Goal: Information Seeking & Learning: Learn about a topic

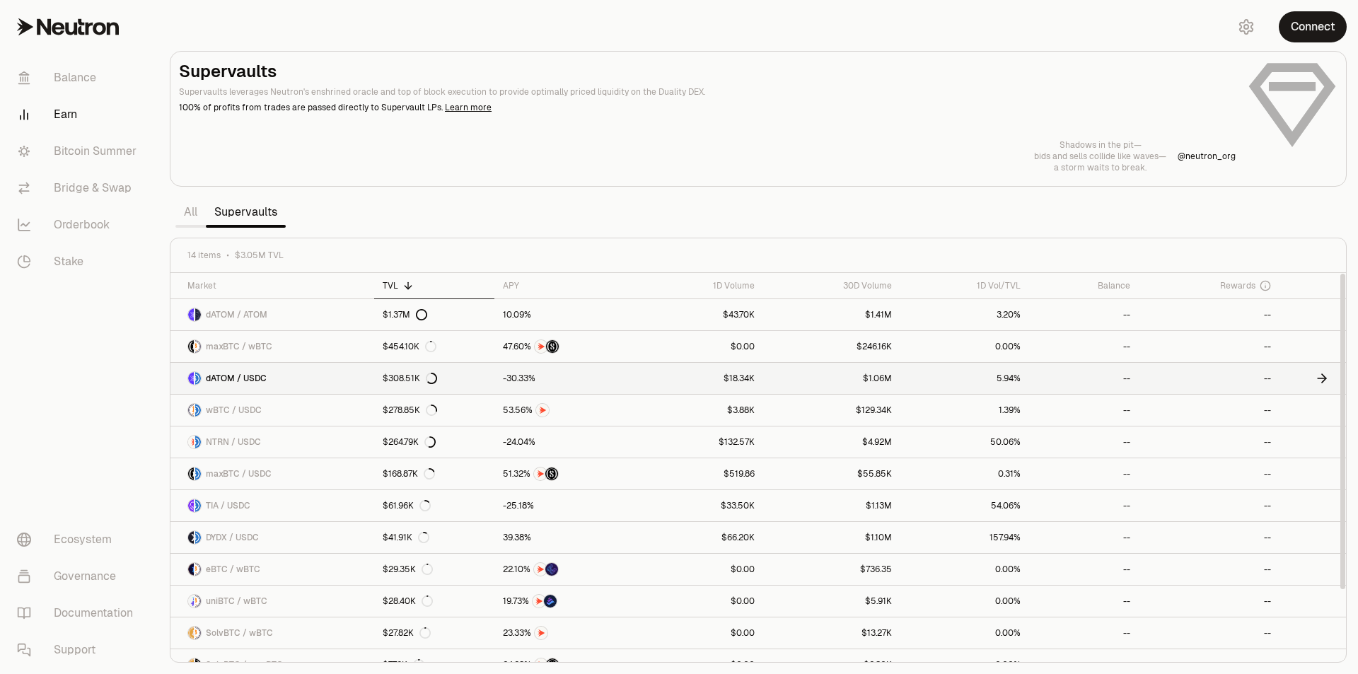
click at [1324, 380] on icon at bounding box center [1324, 378] width 4 height 8
click at [1318, 417] on icon at bounding box center [1322, 410] width 14 height 14
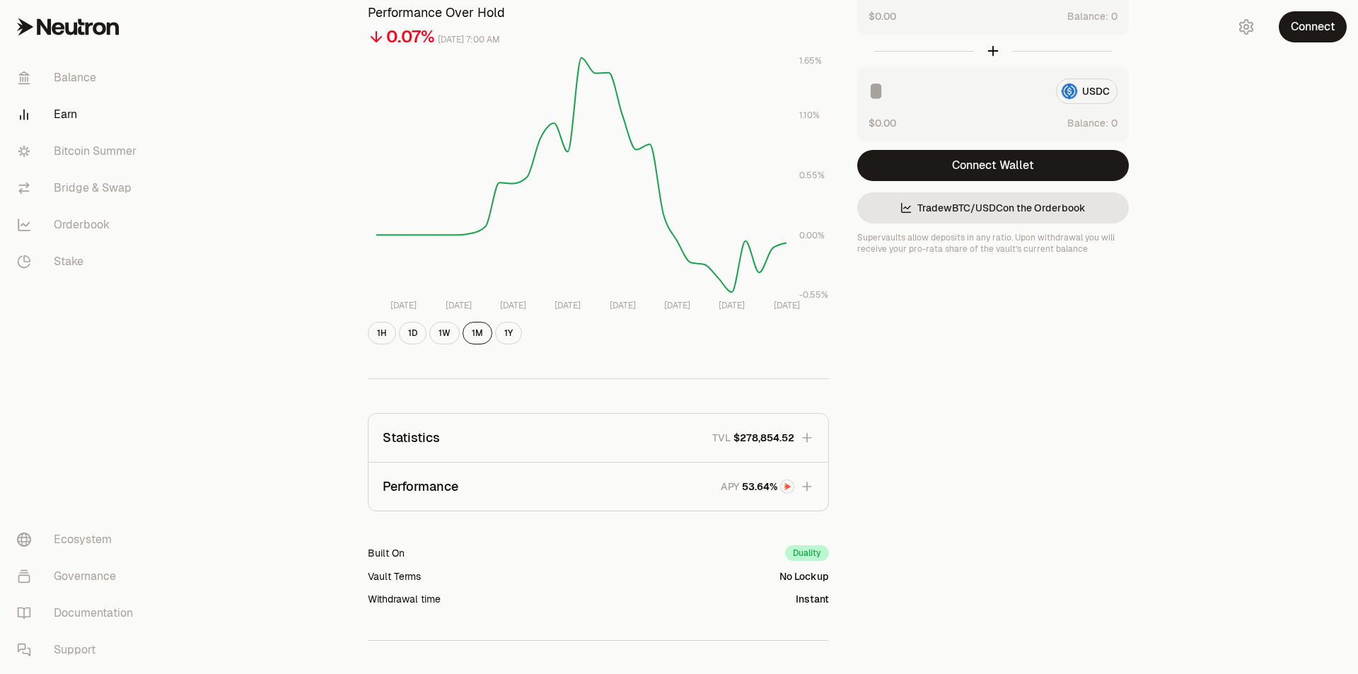
scroll to position [71, 0]
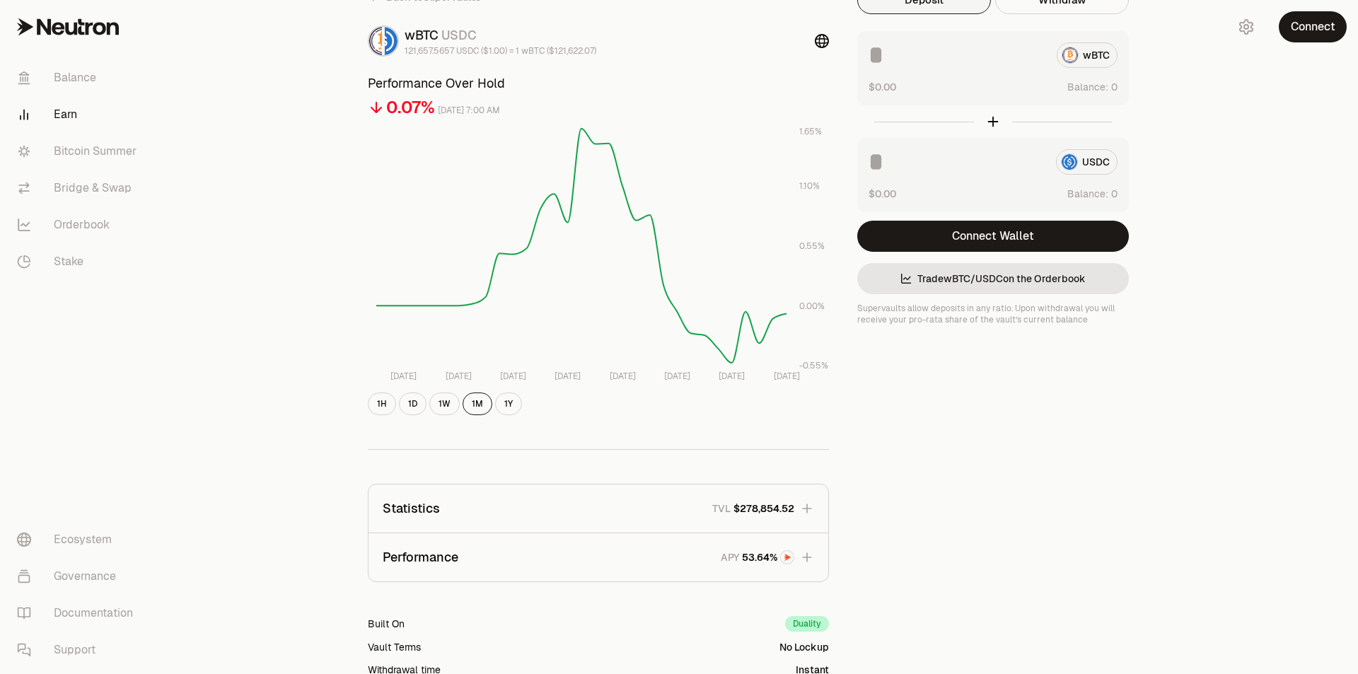
click at [809, 560] on icon "button" at bounding box center [807, 557] width 14 height 14
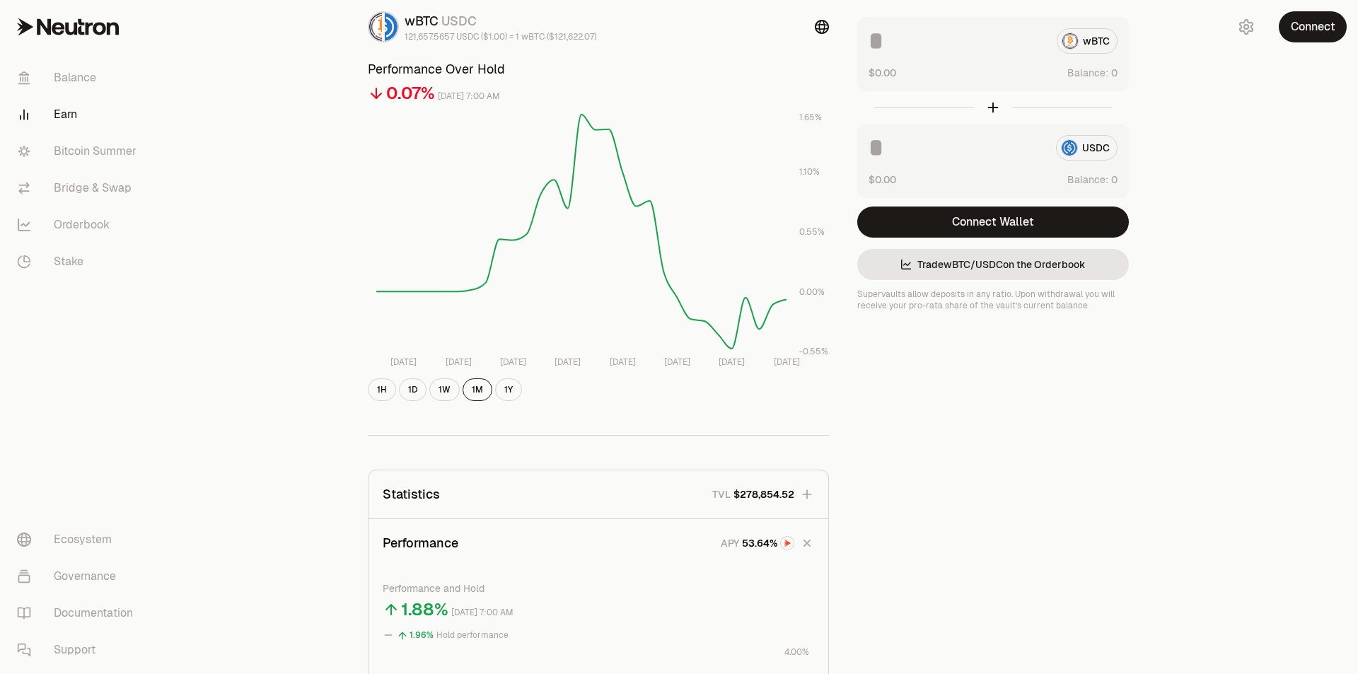
scroll to position [424, 0]
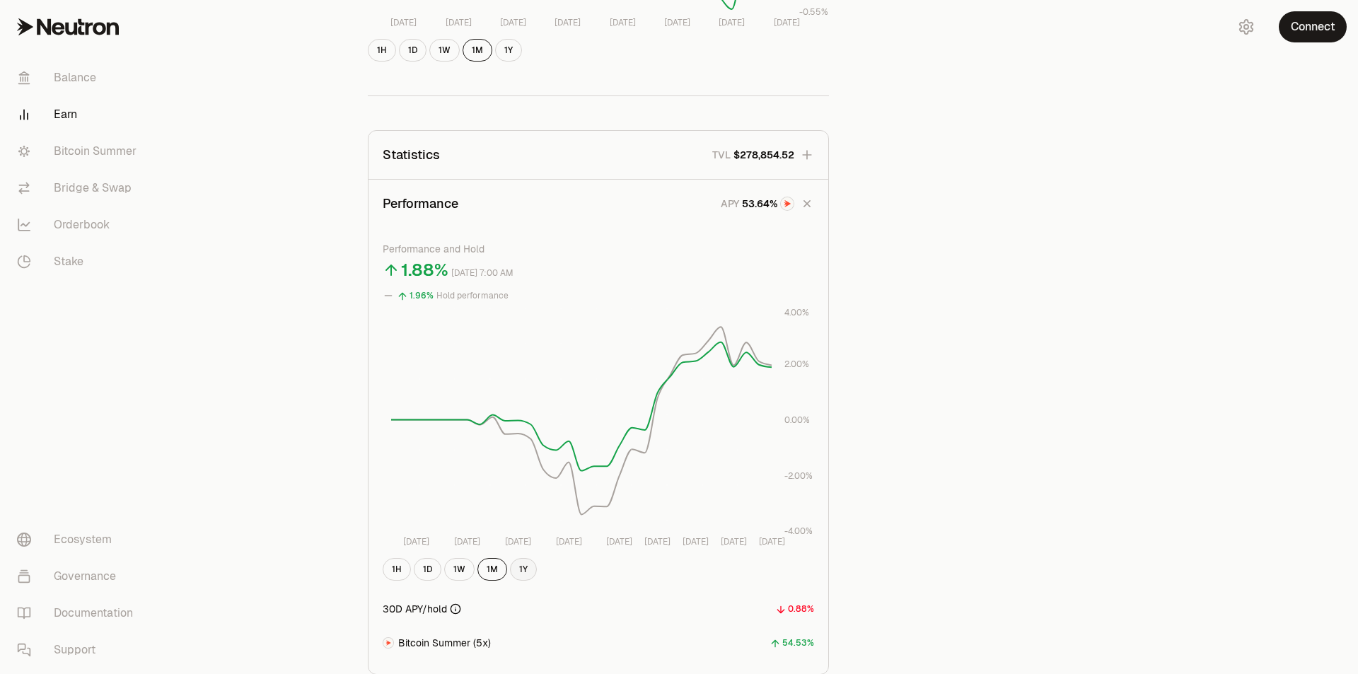
click at [519, 571] on button "1Y" at bounding box center [523, 569] width 27 height 23
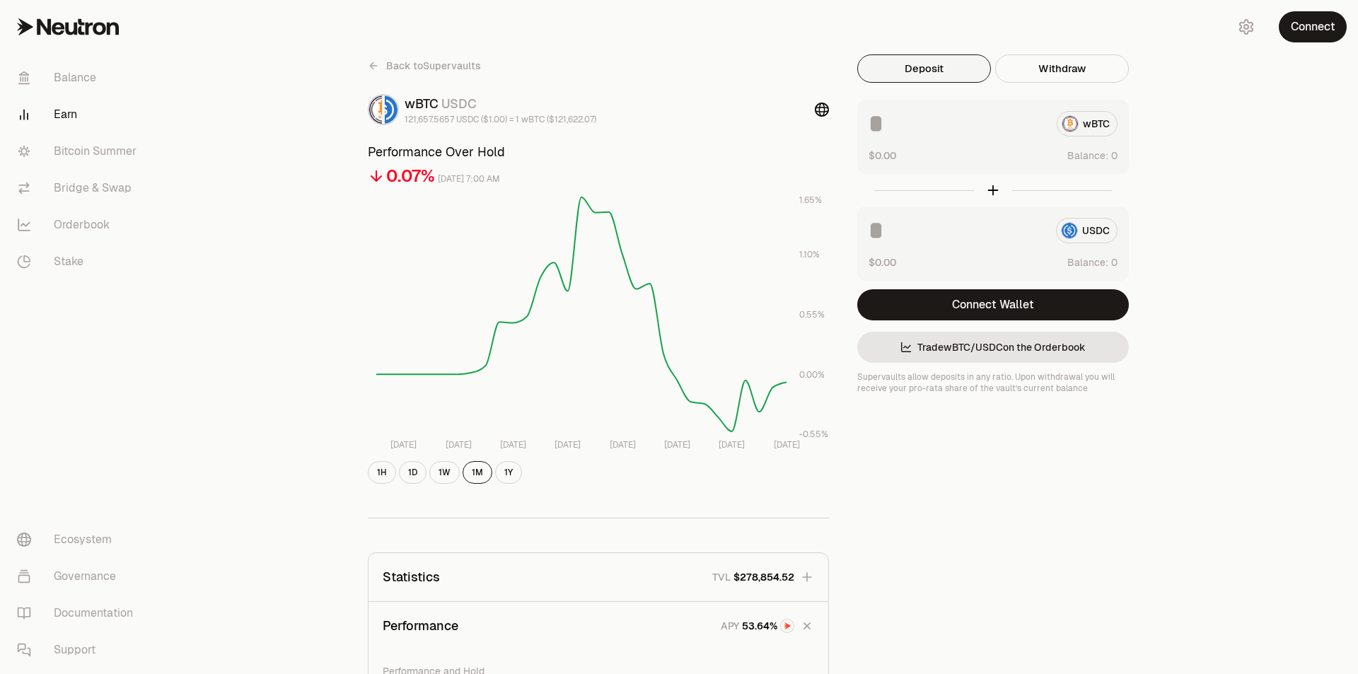
scroll to position [0, 0]
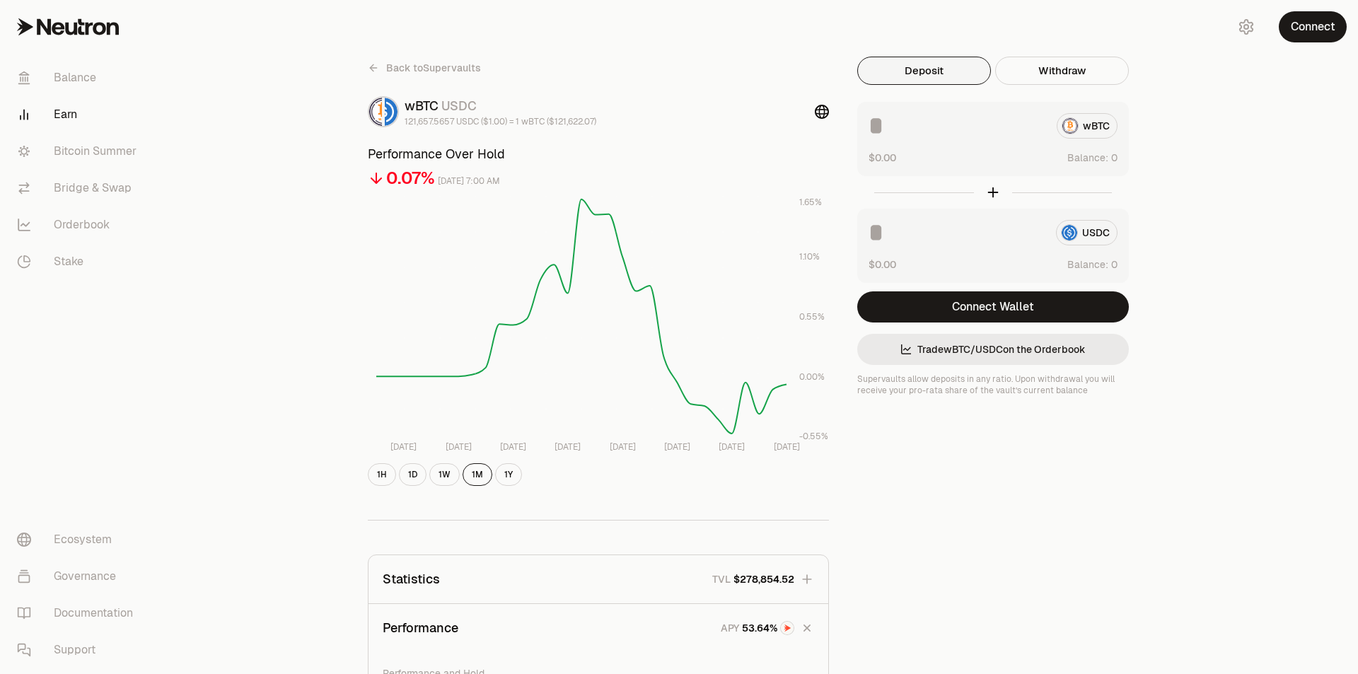
click at [1008, 356] on link "Trade wBTC / USDC on the Orderbook" at bounding box center [993, 349] width 272 height 31
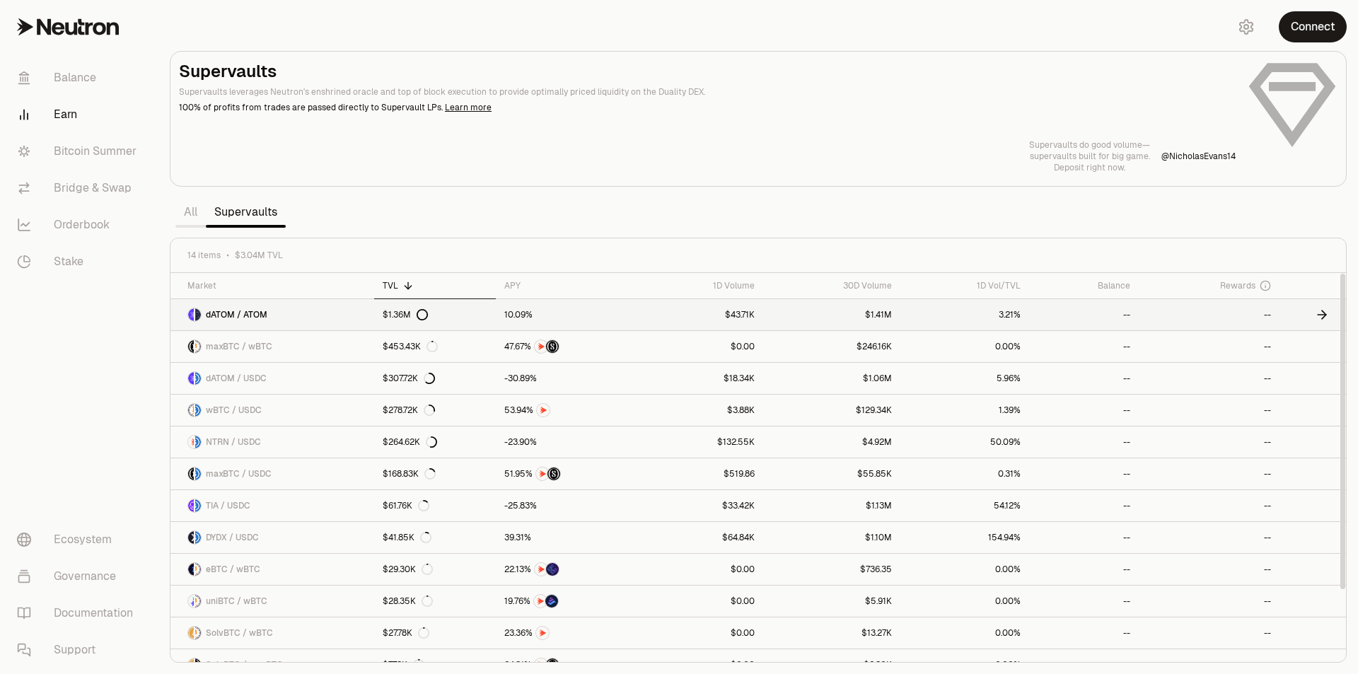
click at [376, 319] on link "$1.36M" at bounding box center [435, 314] width 122 height 31
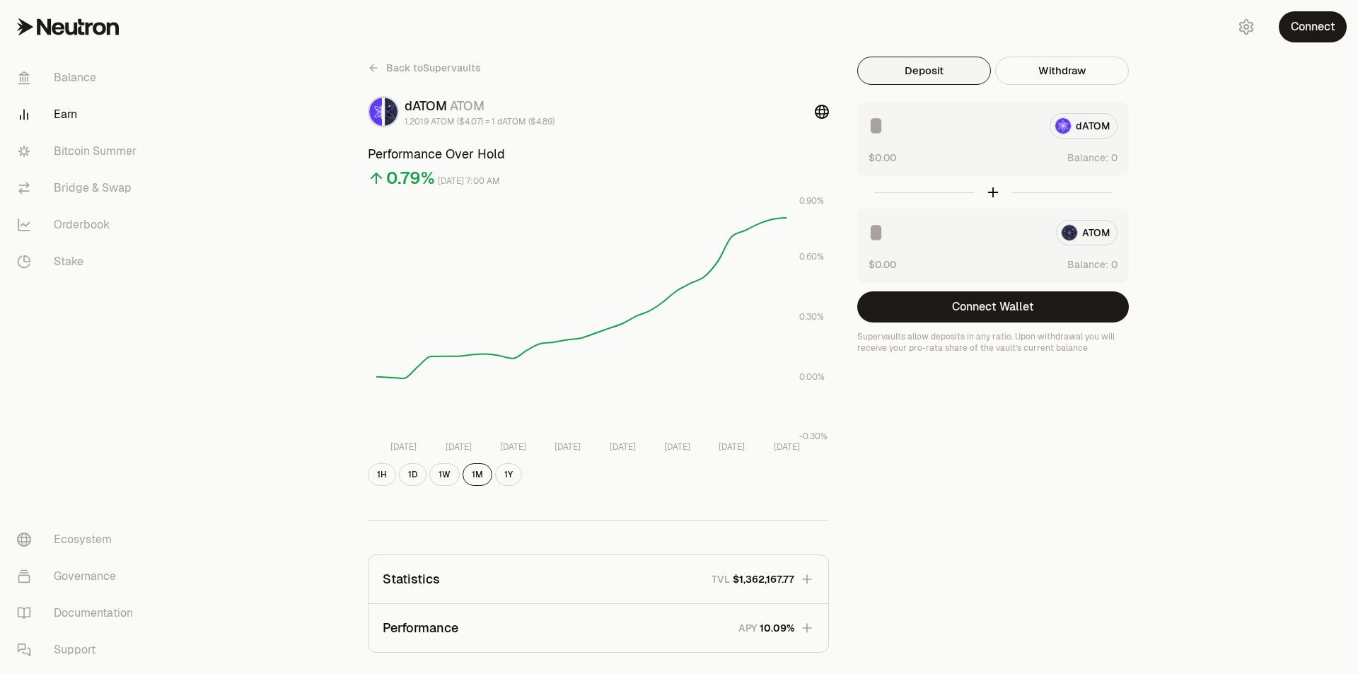
click at [374, 69] on icon at bounding box center [373, 67] width 11 height 11
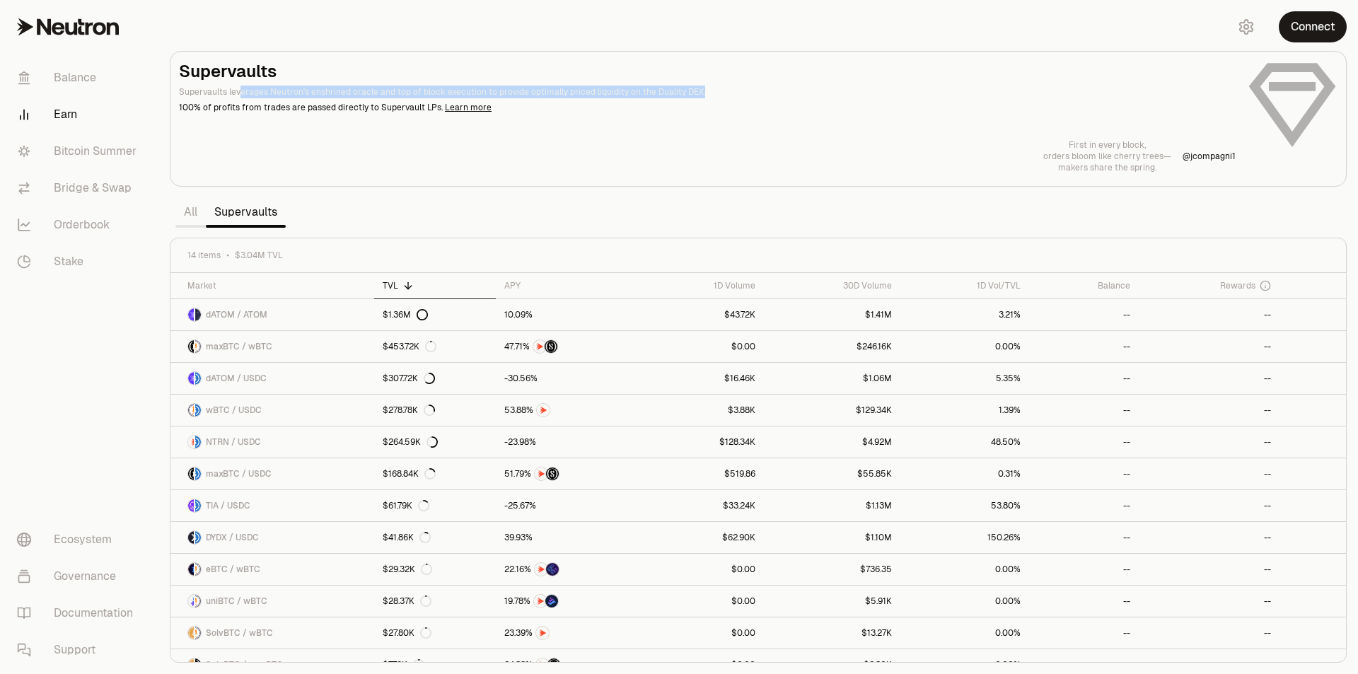
drag, startPoint x: 240, startPoint y: 90, endPoint x: 714, endPoint y: 93, distance: 473.9
click at [714, 93] on p "Supervaults leverages Neutron's enshrined oracle and top of block execution to …" at bounding box center [707, 92] width 1057 height 13
click at [245, 315] on span "dATOM / ATOM" at bounding box center [237, 314] width 62 height 11
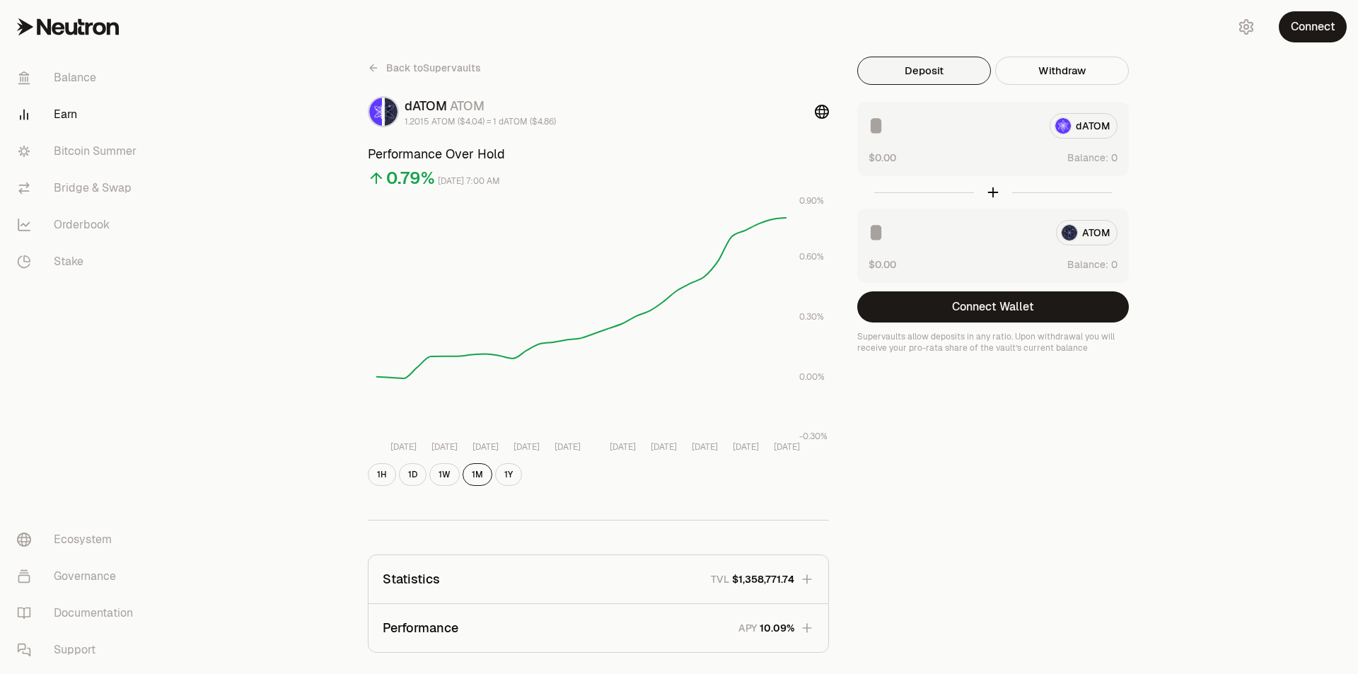
click at [924, 72] on button "Deposit" at bounding box center [924, 71] width 134 height 28
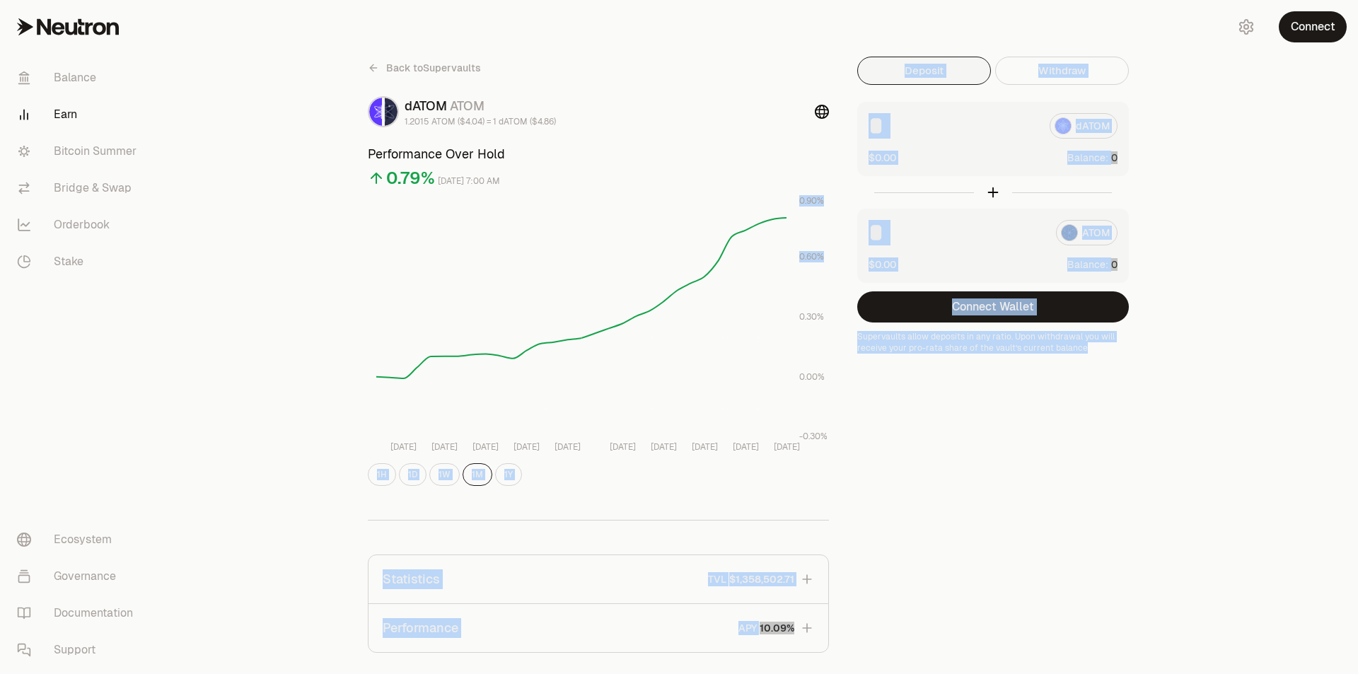
drag, startPoint x: 1093, startPoint y: 347, endPoint x: 849, endPoint y: 335, distance: 243.6
click at [849, 335] on div "Back to Supervaults dATOM ATOM 1.2015 ATOM ($4.04) = 1 dATOM ($4.86) Performanc…" at bounding box center [758, 465] width 815 height 816
click at [946, 349] on p "Supervaults allow deposits in any ratio. Upon withdrawal you will receive your …" at bounding box center [993, 342] width 272 height 23
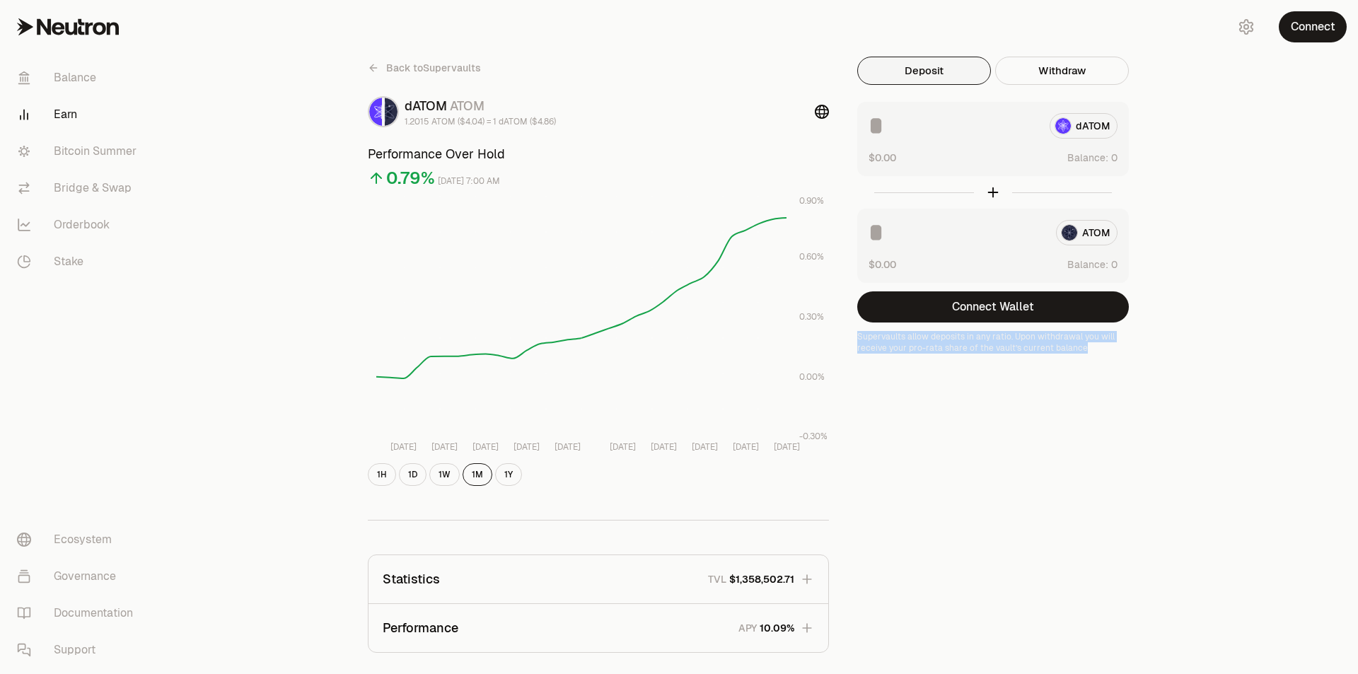
drag, startPoint x: 1095, startPoint y: 353, endPoint x: 858, endPoint y: 331, distance: 237.9
click at [858, 331] on p "Supervaults allow deposits in any ratio. Upon withdrawal you will receive your …" at bounding box center [993, 342] width 272 height 23
copy p "Supervaults allow deposits in any ratio. Upon withdrawal you will receive your …"
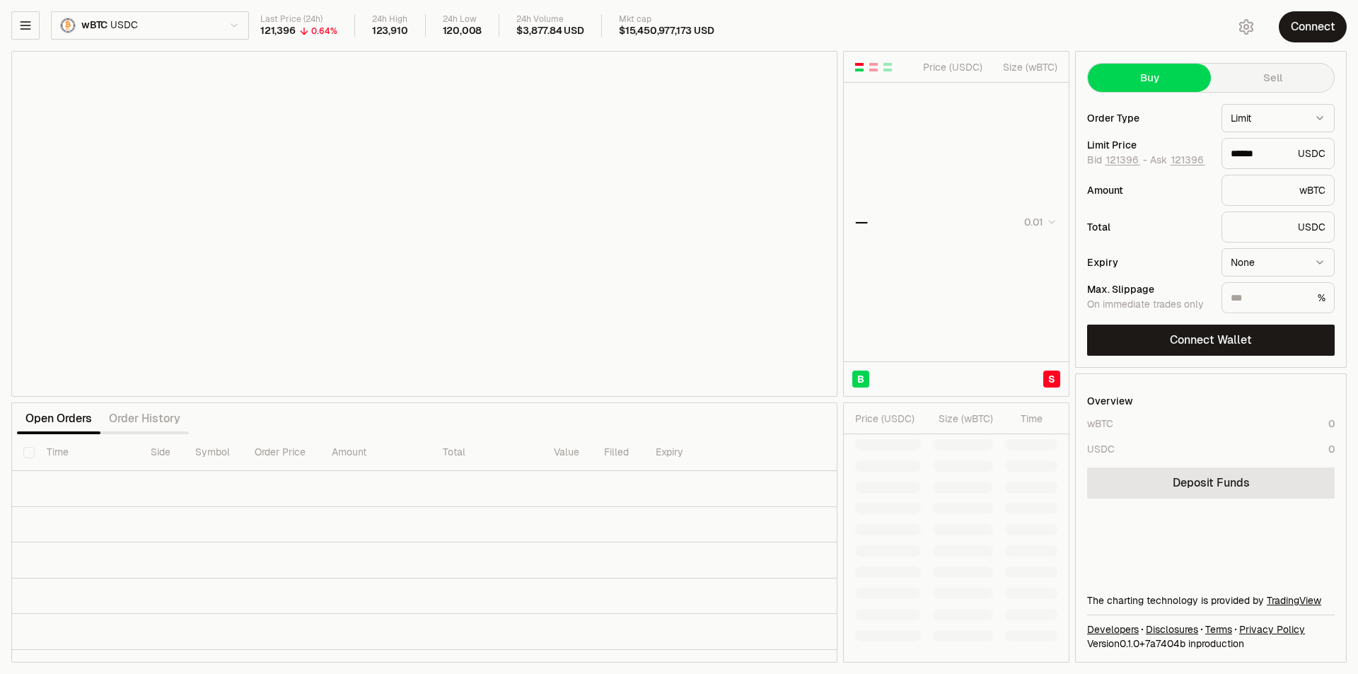
type input "******"
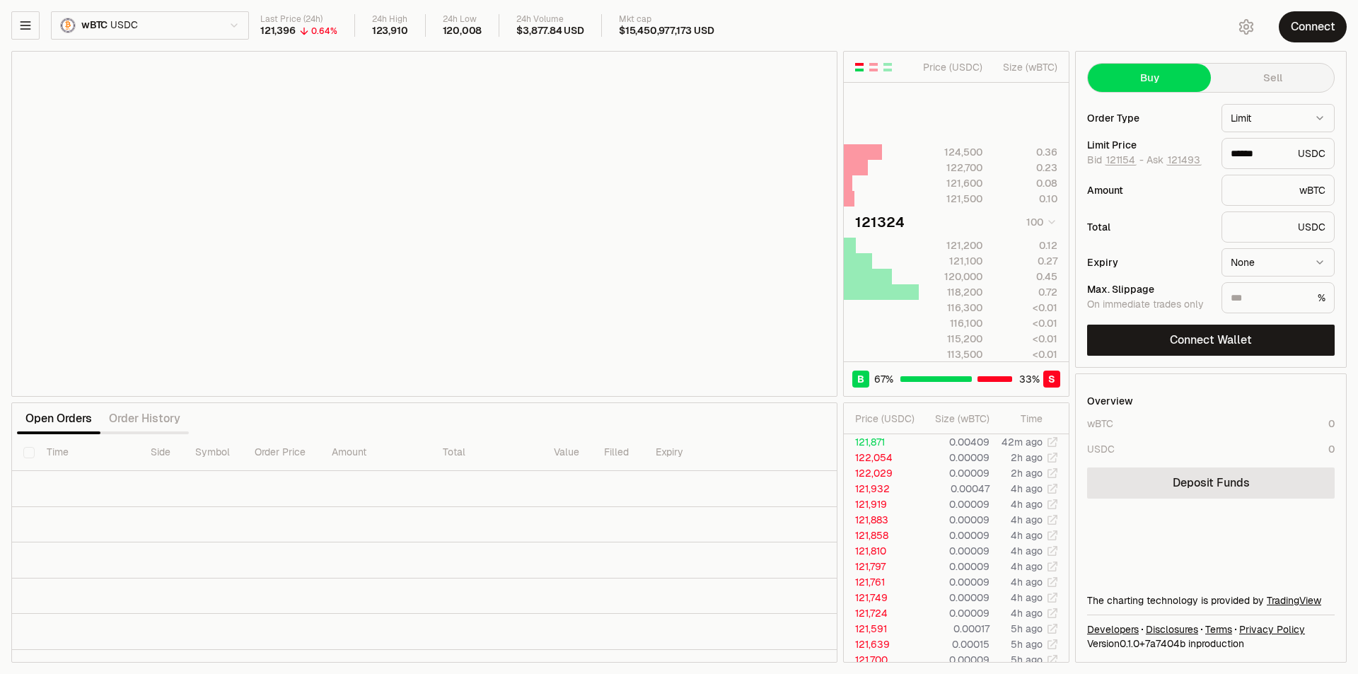
click at [1246, 30] on icon "button" at bounding box center [1246, 26] width 17 height 17
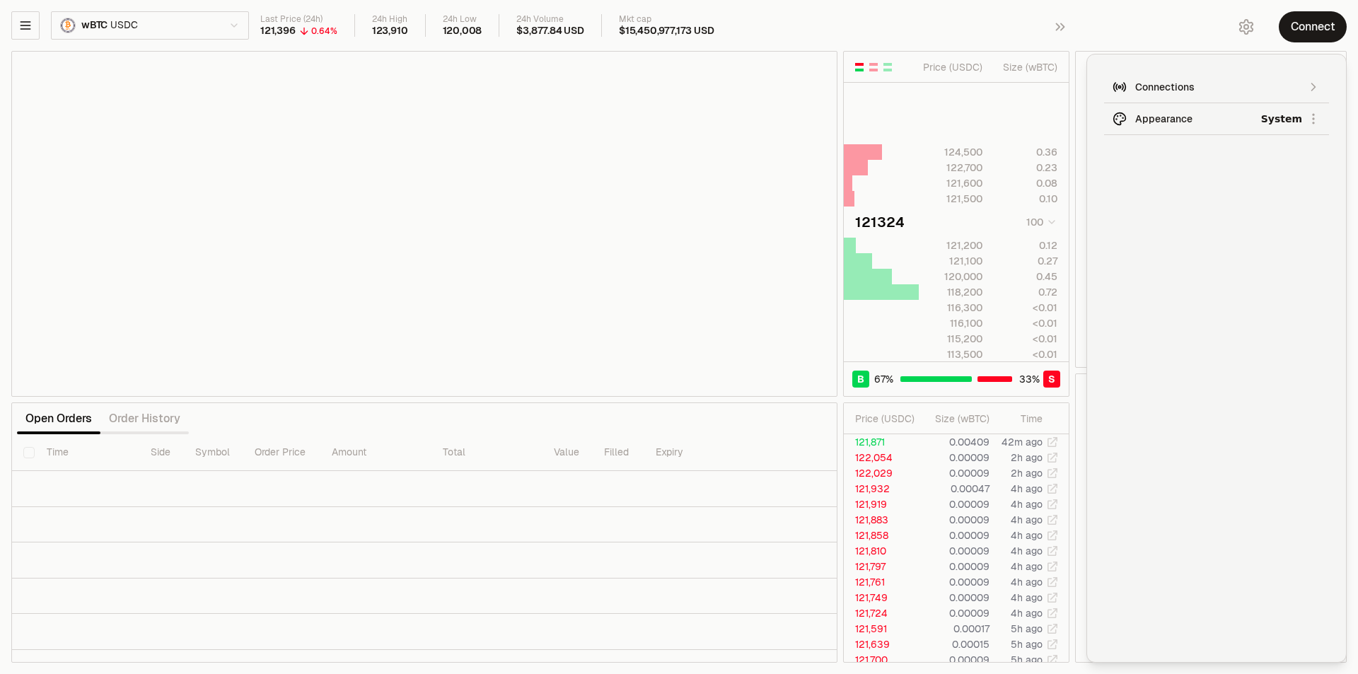
click at [1232, 124] on html "Balance Earn Bitcoin Summer Bridge & Swap Orderbook Stake Ecosystem Governance …" at bounding box center [679, 337] width 1358 height 674
click at [1219, 184] on div "Dark" at bounding box center [1261, 184] width 129 height 28
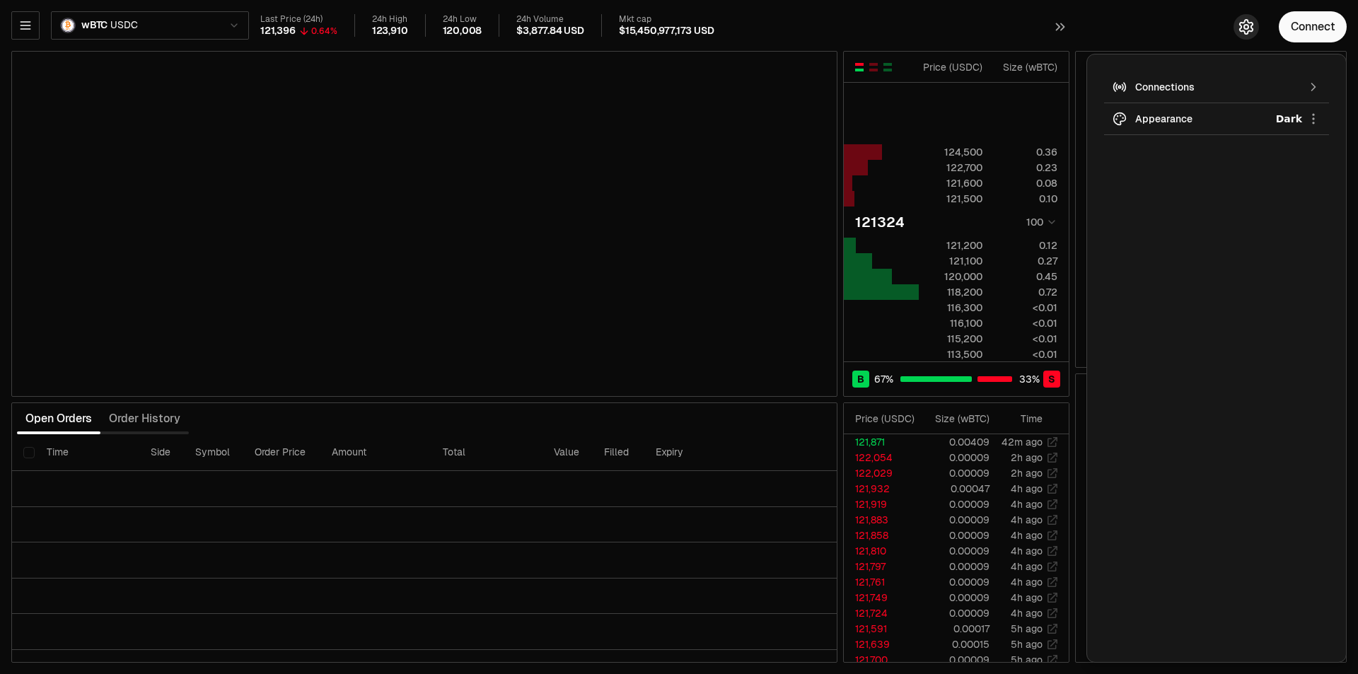
click at [1248, 30] on icon "button" at bounding box center [1246, 26] width 17 height 17
click at [1249, 28] on icon "button" at bounding box center [1246, 26] width 17 height 17
click at [1247, 30] on icon "button" at bounding box center [1246, 26] width 17 height 17
click at [1252, 18] on button "button" at bounding box center [1245, 26] width 25 height 25
click at [1248, 24] on icon "button" at bounding box center [1246, 26] width 17 height 17
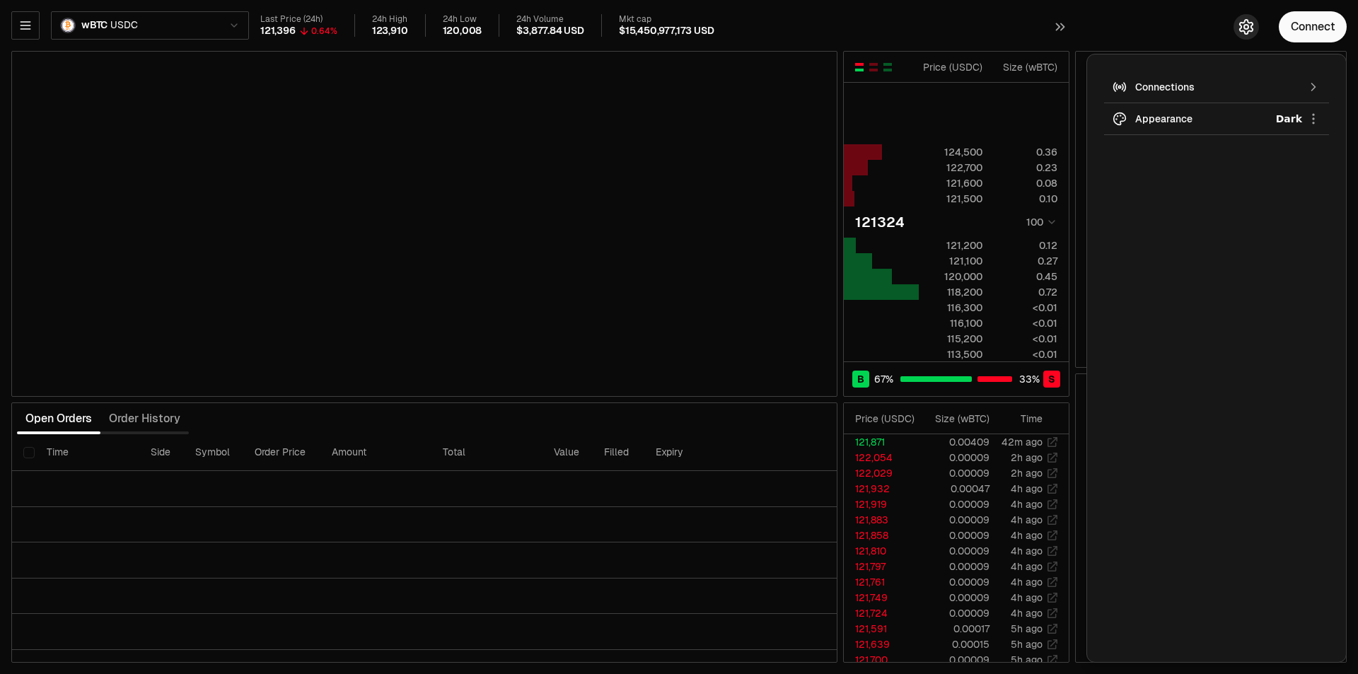
click at [1246, 28] on icon "button" at bounding box center [1246, 26] width 17 height 17
